Goal: Check status: Check status

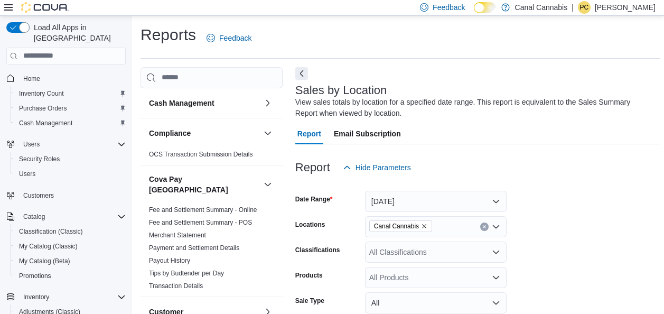
scroll to position [364, 0]
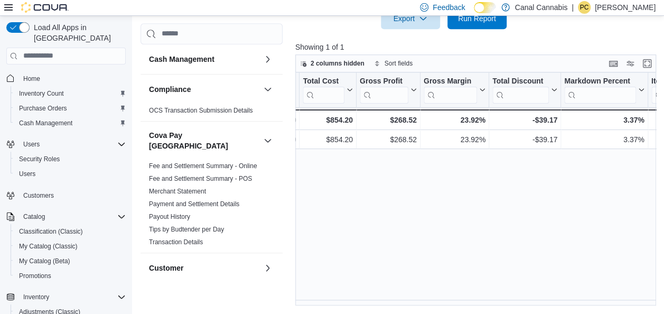
scroll to position [0, 570]
